Goal: Task Accomplishment & Management: Manage account settings

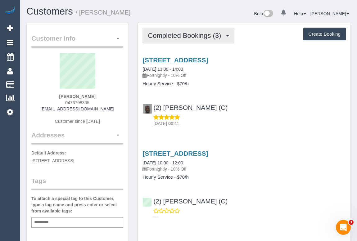
click at [182, 39] on button "Completed Bookings (3)" at bounding box center [188, 36] width 92 height 16
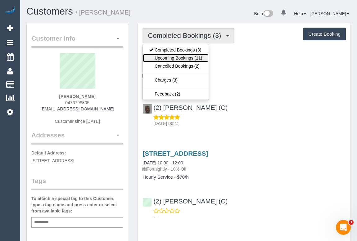
click at [182, 57] on link "Upcoming Bookings (11)" at bounding box center [176, 58] width 66 height 8
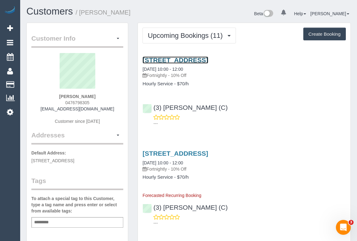
click at [200, 57] on link "43 Zetland Road, 4, Mont Albert, Vic 3127, VIC 3127" at bounding box center [175, 60] width 66 height 7
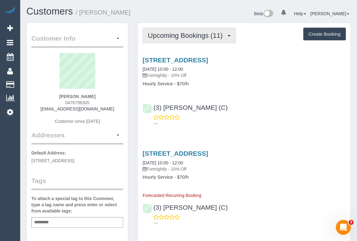
click at [167, 33] on span "Upcoming Bookings (11)" at bounding box center [187, 36] width 78 height 8
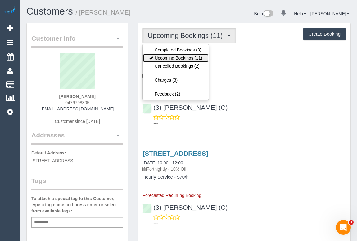
click at [168, 57] on link "Upcoming Bookings (11)" at bounding box center [176, 58] width 66 height 8
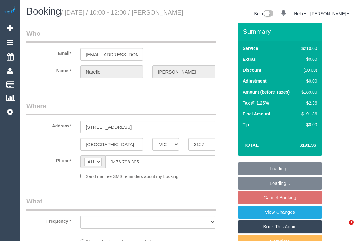
select select "VIC"
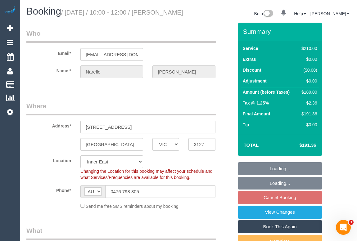
select select "object:535"
select select "string:stripe-pm_1Rn8F52GScqysDRVQMoDzNUv"
select select "180"
select select "number:27"
select select "number:14"
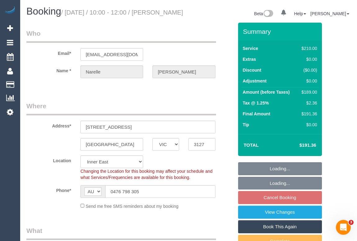
select select "number:19"
select select "number:24"
select select "number:33"
select select "number:13"
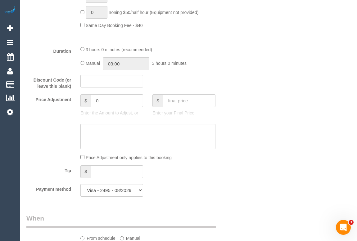
scroll to position [677, 0]
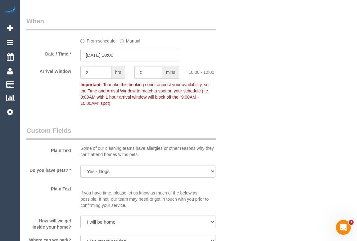
click at [89, 44] on label "From schedule" at bounding box center [97, 40] width 35 height 8
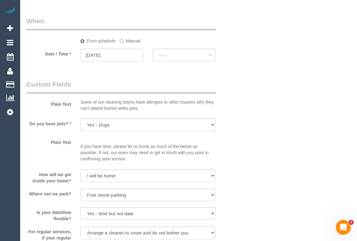
select select "spot10"
click at [103, 61] on input "08/10/2025" at bounding box center [111, 55] width 63 height 13
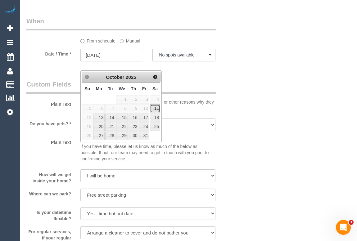
click at [152, 109] on link "11" at bounding box center [155, 108] width 10 height 8
type input "11/10/2025"
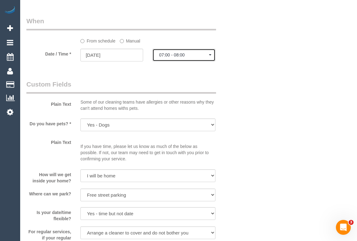
click at [177, 57] on span "07:00 - 08:00" at bounding box center [184, 54] width 50 height 5
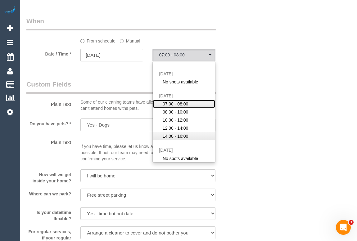
scroll to position [38, 0]
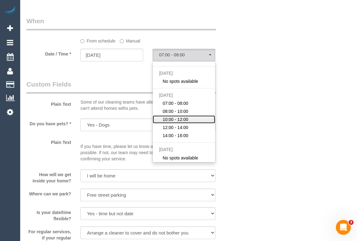
click at [176, 123] on span "10:00 - 12:00" at bounding box center [176, 119] width 26 height 6
select select "spot15"
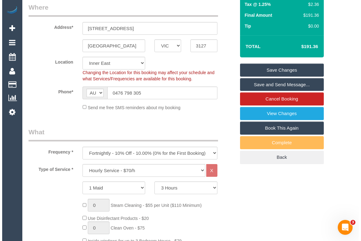
scroll to position [0, 0]
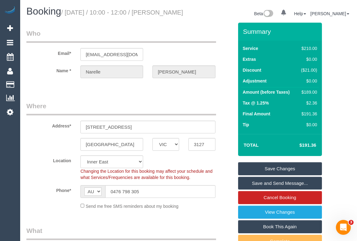
click at [278, 175] on link "Save Changes" at bounding box center [280, 168] width 84 height 13
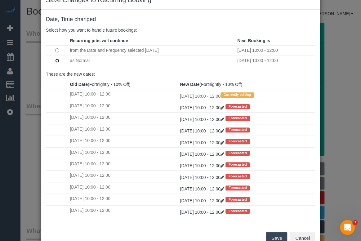
scroll to position [37, 0]
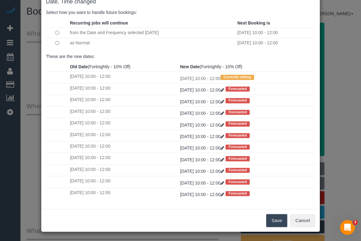
click at [271, 221] on button "Save" at bounding box center [276, 220] width 21 height 13
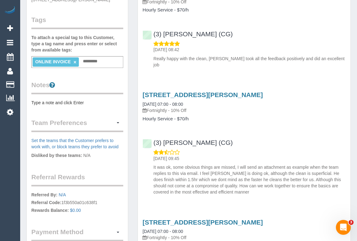
scroll to position [169, 0]
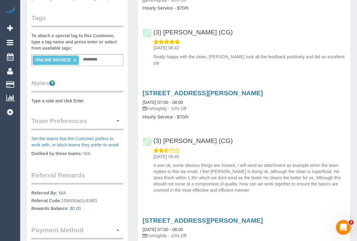
click at [279, 120] on div "35 Simmons Street, U605, South Yarra, VIC 3141 04/09/2025 07:00 - 08:00 Fortnig…" at bounding box center [244, 140] width 213 height 112
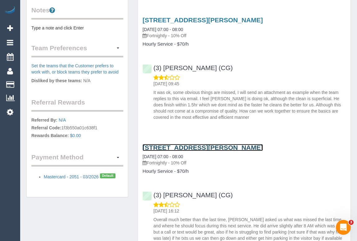
scroll to position [282, 0]
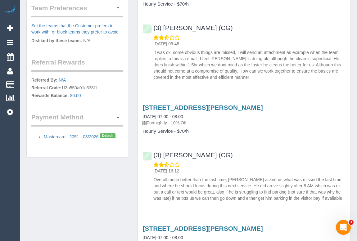
drag, startPoint x: 148, startPoint y: 116, endPoint x: 169, endPoint y: 116, distance: 21.4
click at [169, 120] on p "Fortnightly - 10% Off" at bounding box center [243, 123] width 203 height 6
copy p "Fortnightly"
drag, startPoint x: 143, startPoint y: 124, endPoint x: 174, endPoint y: 125, distance: 30.5
click at [174, 129] on h4 "Hourly Service - $70/h" at bounding box center [243, 131] width 203 height 5
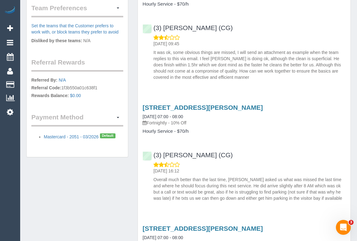
copy h4 "Hourly Service"
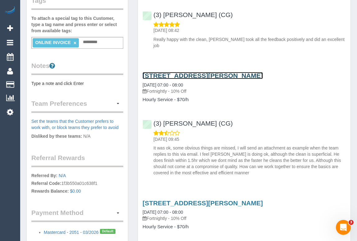
scroll to position [141, 0]
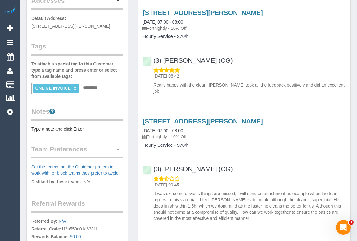
drag, startPoint x: 148, startPoint y: 131, endPoint x: 169, endPoint y: 131, distance: 20.8
click at [169, 134] on p "Fortnightly - 10% Off" at bounding box center [243, 137] width 203 height 6
copy p "Fortnightly"
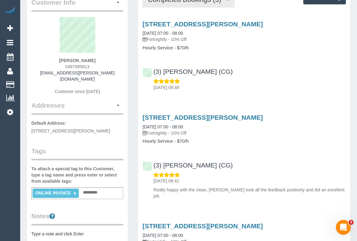
scroll to position [0, 0]
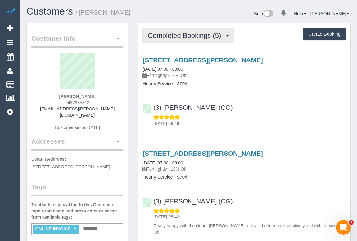
click at [183, 42] on button "Completed Bookings (5)" at bounding box center [188, 36] width 92 height 16
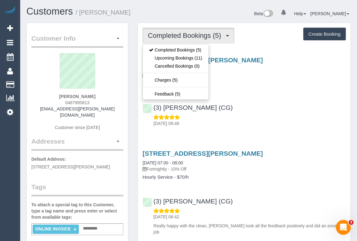
click at [276, 111] on div "(3) Ashish Patel (CG) 05/10/2025 09:48" at bounding box center [244, 113] width 213 height 28
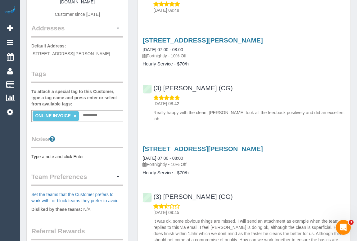
scroll to position [113, 0]
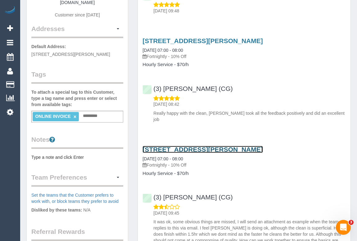
click at [200, 146] on link "35 Simmons Street, U605, South Yarra, VIC 3141" at bounding box center [202, 149] width 120 height 7
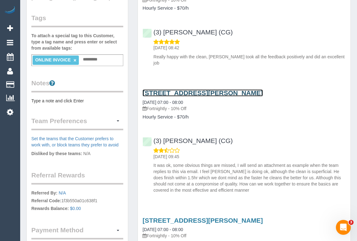
scroll to position [84, 0]
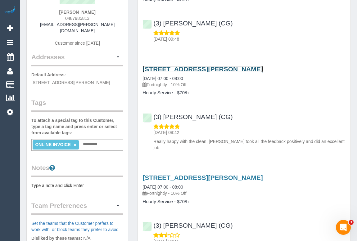
click at [164, 68] on link "35 Simmons Street, U605, South Yarra, VIC 3141" at bounding box center [202, 69] width 120 height 7
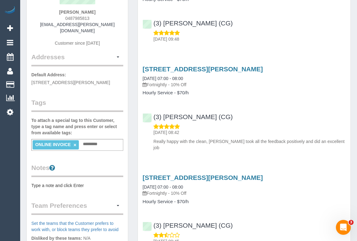
drag, startPoint x: 148, startPoint y: 82, endPoint x: 170, endPoint y: 82, distance: 21.1
click at [170, 82] on p "Fortnightly - 10% Off" at bounding box center [243, 85] width 203 height 6
copy p "Fortnightly"
drag, startPoint x: 144, startPoint y: 92, endPoint x: 173, endPoint y: 92, distance: 28.9
click at [173, 92] on h4 "Hourly Service - $70/h" at bounding box center [243, 92] width 203 height 5
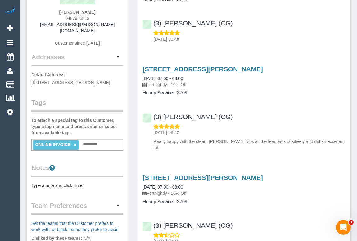
copy h4 "Hourly Service"
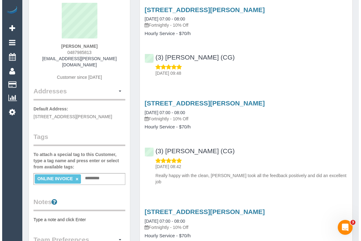
scroll to position [0, 0]
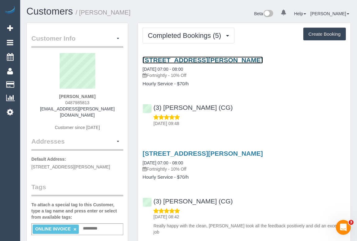
click at [170, 57] on link "35 Simmons Street, U605, South Yarra, VIC 3141" at bounding box center [202, 60] width 120 height 7
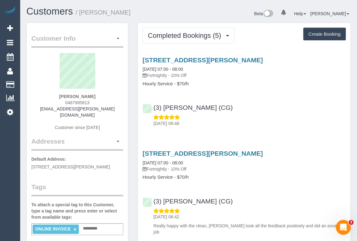
drag, startPoint x: 149, startPoint y: 75, endPoint x: 169, endPoint y: 75, distance: 19.9
click at [169, 75] on p "Fortnightly - 10% Off" at bounding box center [243, 75] width 203 height 6
copy p "Fortnightly"
drag, startPoint x: 142, startPoint y: 82, endPoint x: 172, endPoint y: 84, distance: 30.5
click at [172, 84] on div "35 Simmons Street, U605, South Yarra, VIC 3141 04/10/2025 07:00 - 08:00 Fortnig…" at bounding box center [244, 72] width 213 height 30
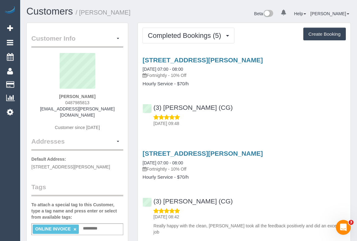
copy h4 "Hourly Service"
click at [116, 38] on button "button" at bounding box center [118, 39] width 11 height 10
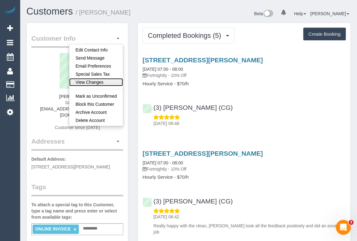
click at [96, 82] on link "View Changes" at bounding box center [96, 82] width 54 height 8
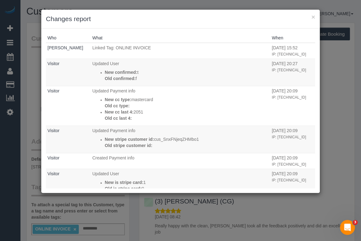
click at [311, 16] on h3 "Changes report" at bounding box center [180, 18] width 269 height 9
click at [315, 17] on div "× Changes report" at bounding box center [180, 19] width 279 height 19
click at [314, 16] on button "×" at bounding box center [314, 17] width 4 height 7
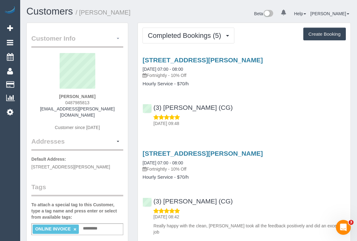
click at [118, 37] on button "button" at bounding box center [118, 39] width 11 height 10
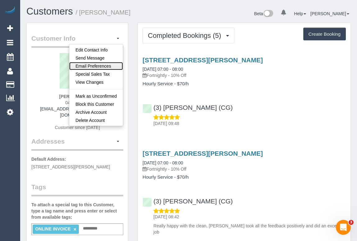
click at [91, 64] on link "Email Preferences" at bounding box center [96, 66] width 54 height 8
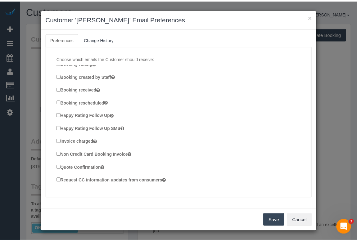
scroll to position [62, 0]
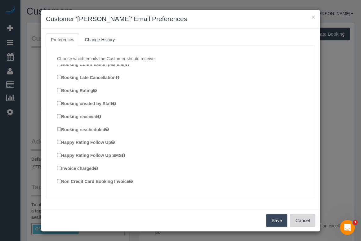
click at [306, 217] on button "Cancel" at bounding box center [302, 220] width 25 height 13
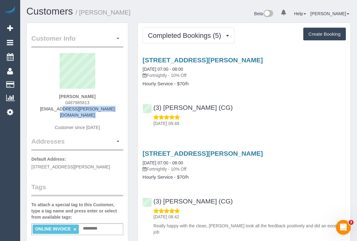
drag, startPoint x: 43, startPoint y: 108, endPoint x: 117, endPoint y: 113, distance: 73.4
click at [117, 113] on div "prem Patel 0487985813 prem.patel@grilld.com.au Customer since 2025" at bounding box center [77, 95] width 92 height 84
copy div "[EMAIL_ADDRESS][PERSON_NAME][DOMAIN_NAME]"
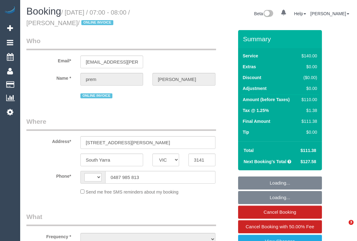
select select "VIC"
select select "object:302"
select select "string:stripe-pm_1RsLKT2GScqysDRVLZ9ZRQY6"
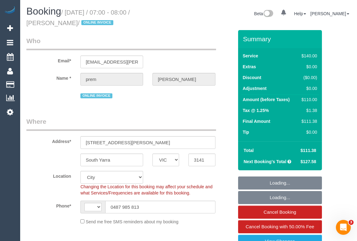
select select "object:485"
select select "string:AU"
select select "number:27"
select select "number:14"
select select "number:19"
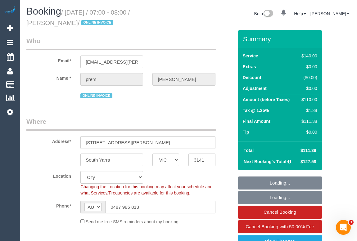
select select "number:25"
select select "number:35"
select select "number:12"
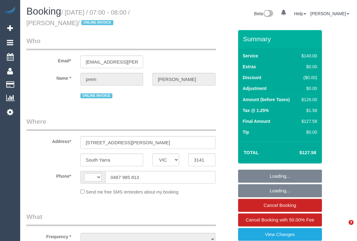
select select "VIC"
select select "object:299"
select select "string:stripe-pm_1RsLKT2GScqysDRVLZ9ZRQY6"
select select "number:27"
select select "number:14"
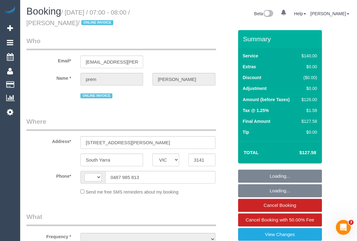
select select "number:19"
select select "number:25"
select select "number:35"
select select "number:12"
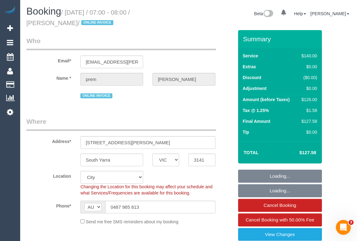
select select "string:AU"
select select "object:875"
select select "spot1"
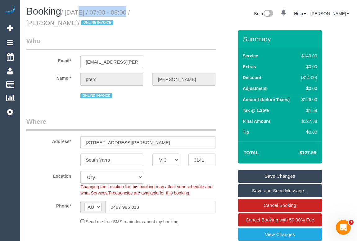
drag, startPoint x: 68, startPoint y: 12, endPoint x: 124, endPoint y: 12, distance: 56.2
click at [124, 12] on small "/ September 04, 2025 / 07:00 - 08:00 / prem Patel / ONLINE INVOICE" at bounding box center [77, 17] width 103 height 17
copy small "September 04, 2025"
click at [212, 23] on div "Booking / September 04, 2025 / 07:00 - 08:00 / prem Patel / ONLINE INVOICE Beta…" at bounding box center [189, 18] width 334 height 24
drag, startPoint x: 27, startPoint y: 24, endPoint x: 51, endPoint y: 25, distance: 24.2
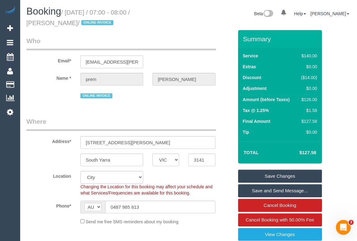
click at [51, 25] on small "/ September 04, 2025 / 07:00 - 08:00 / prem Patel / ONLINE INVOICE" at bounding box center [77, 17] width 103 height 17
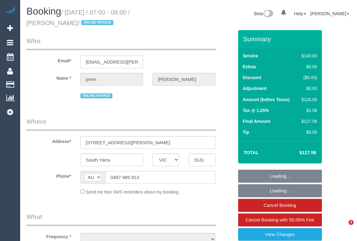
select select "VIC"
select select "string:stripe-pm_1RsLKT2GScqysDRVLZ9ZRQY6"
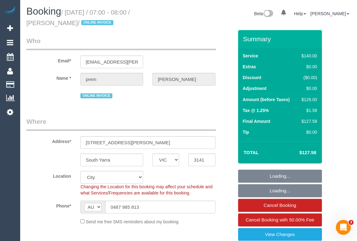
select select "object:548"
select select "spot1"
select select "number:27"
select select "number:14"
select select "number:19"
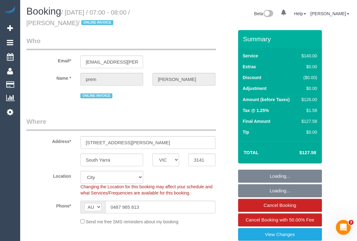
select select "number:25"
select select "number:35"
select select "number:12"
select select "object:1278"
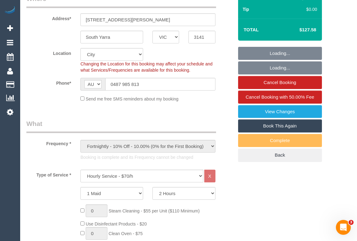
scroll to position [197, 0]
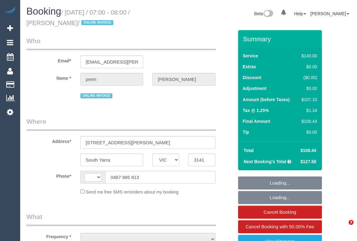
select select "VIC"
select select "string:stripe-pm_1RsLKT2GScqysDRVLZ9ZRQY6"
select select "number:27"
select select "number:14"
select select "number:19"
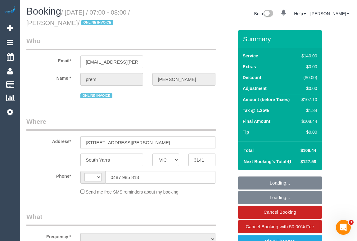
select select "number:25"
select select "number:35"
select select "number:12"
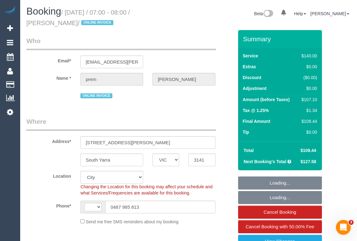
select select "string:AU"
select select "object:1266"
select select "spot1"
select select "object:1281"
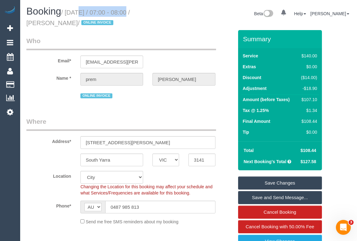
drag, startPoint x: 66, startPoint y: 11, endPoint x: 123, endPoint y: 11, distance: 56.8
click at [123, 11] on small "/ September 18, 2025 / 07:00 - 08:00 / prem Patel / ONLINE INVOICE" at bounding box center [77, 17] width 103 height 17
copy small "September 18, 2025"
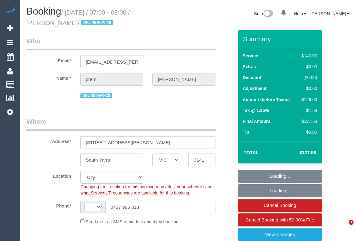
select select "VIC"
select select "number:27"
select select "number:14"
select select "number:19"
select select "number:25"
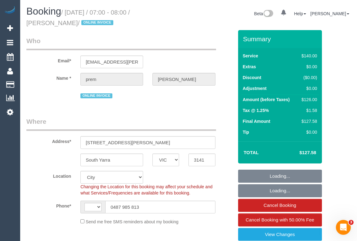
select select "number:35"
select select "number:12"
select select "string:AU"
select select "string:stripe-pm_1RsLKT2GScqysDRVLZ9ZRQY6"
select select "object:1289"
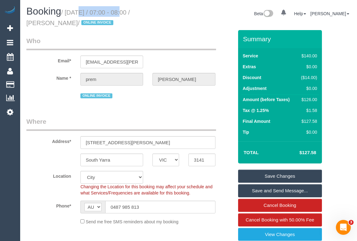
drag, startPoint x: 67, startPoint y: 11, endPoint x: 115, endPoint y: 13, distance: 48.2
click at [115, 13] on small "/ October 04, 2025 / 07:00 - 08:00 / prem Patel / ONLINE INVOICE" at bounding box center [77, 17] width 103 height 17
copy small "October 04, 2025"
click at [173, 121] on legend "Where" at bounding box center [121, 124] width 190 height 14
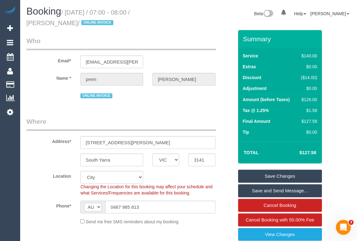
click at [191, 45] on legend "Who" at bounding box center [121, 43] width 190 height 14
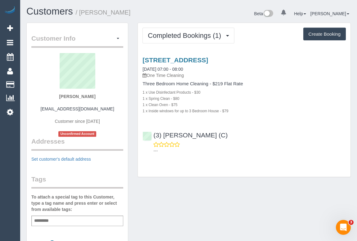
drag, startPoint x: 53, startPoint y: 95, endPoint x: 107, endPoint y: 97, distance: 54.0
click at [107, 97] on div "[PERSON_NAME] [EMAIL_ADDRESS][DOMAIN_NAME] Customer since [DATE] Unconfirmed Ac…" at bounding box center [77, 95] width 92 height 84
copy strong "[PERSON_NAME]"
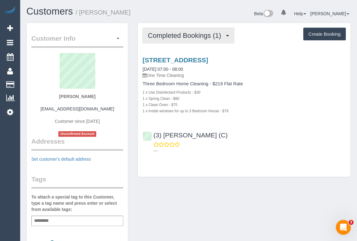
click at [194, 36] on span "Completed Bookings (1)" at bounding box center [186, 36] width 76 height 8
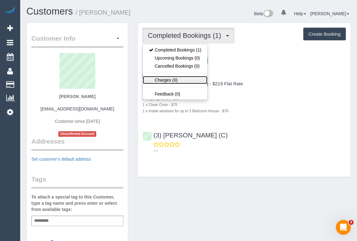
click at [166, 81] on link "Charges (0)" at bounding box center [175, 80] width 65 height 8
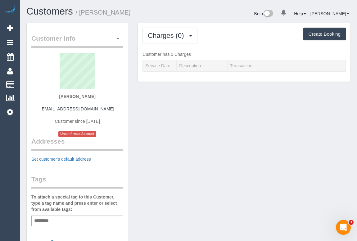
click at [50, 96] on div "[PERSON_NAME] [EMAIL_ADDRESS][DOMAIN_NAME] Customer since [DATE] Unconfirmed Ac…" at bounding box center [77, 95] width 92 height 84
drag, startPoint x: 50, startPoint y: 95, endPoint x: 118, endPoint y: 97, distance: 68.6
click at [118, 97] on div "[PERSON_NAME] [EMAIL_ADDRESS][DOMAIN_NAME] Customer since [DATE] Unconfirmed Ac…" at bounding box center [77, 95] width 92 height 84
click at [170, 36] on span "Charges (0)" at bounding box center [167, 36] width 39 height 8
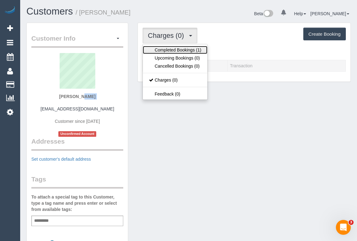
click at [173, 47] on link "Completed Bookings (1)" at bounding box center [175, 50] width 65 height 8
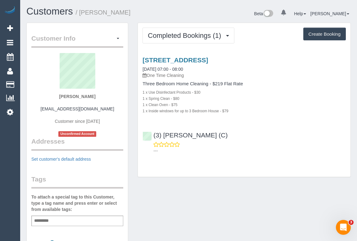
click at [179, 195] on div "Customer Info Edit Contact Info Send Message Email Preferences Special Sales Ta…" at bounding box center [189, 230] width 334 height 414
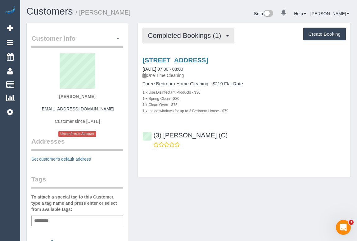
click at [180, 38] on span "Completed Bookings (1)" at bounding box center [186, 36] width 76 height 8
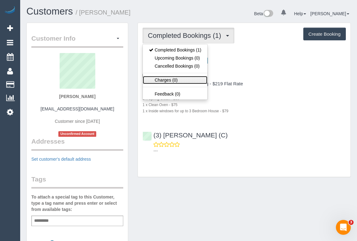
click at [167, 81] on link "Charges (0)" at bounding box center [175, 80] width 65 height 8
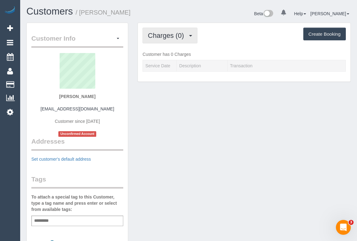
click at [168, 39] on button "Charges (0)" at bounding box center [169, 36] width 55 height 16
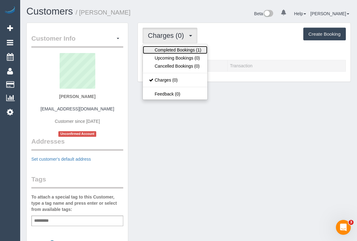
click at [173, 49] on link "Completed Bookings (1)" at bounding box center [175, 50] width 65 height 8
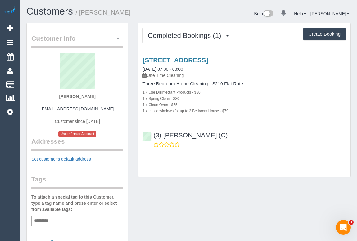
click at [155, 191] on div "Customer Info Edit Contact Info Send Message Email Preferences Special Sales Ta…" at bounding box center [189, 230] width 334 height 414
click at [203, 198] on div "Customer Info Edit Contact Info Send Message Email Preferences Special Sales Ta…" at bounding box center [189, 230] width 334 height 414
click at [200, 211] on div "Customer Info Edit Contact Info Send Message Email Preferences Special Sales Ta…" at bounding box center [189, 230] width 334 height 414
drag, startPoint x: 84, startPoint y: 97, endPoint x: 102, endPoint y: 97, distance: 18.6
click at [102, 97] on div "[PERSON_NAME] [EMAIL_ADDRESS][DOMAIN_NAME] Customer since [DATE] Unconfirmed Ac…" at bounding box center [77, 95] width 92 height 84
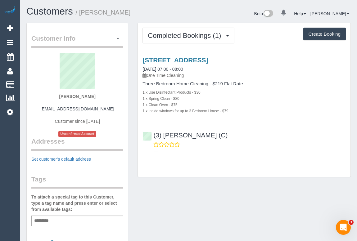
copy strong "[PERSON_NAME]"
click at [197, 59] on link "[STREET_ADDRESS]" at bounding box center [175, 60] width 66 height 7
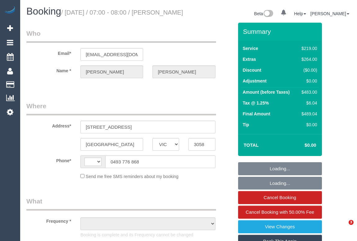
select select "VIC"
select select "number:29"
select select "number:14"
select select "number:18"
select select "number:24"
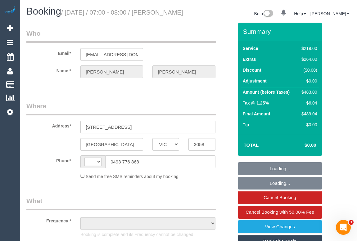
select select "number:35"
select select "number:13"
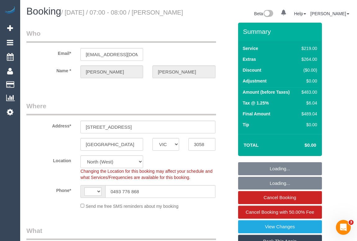
select select "string:AU"
select select "object:709"
select select "string:stripe-pm_1SCTUS2GScqysDRV66MxXp6k"
select select "object:1484"
